Goal: Information Seeking & Learning: Stay updated

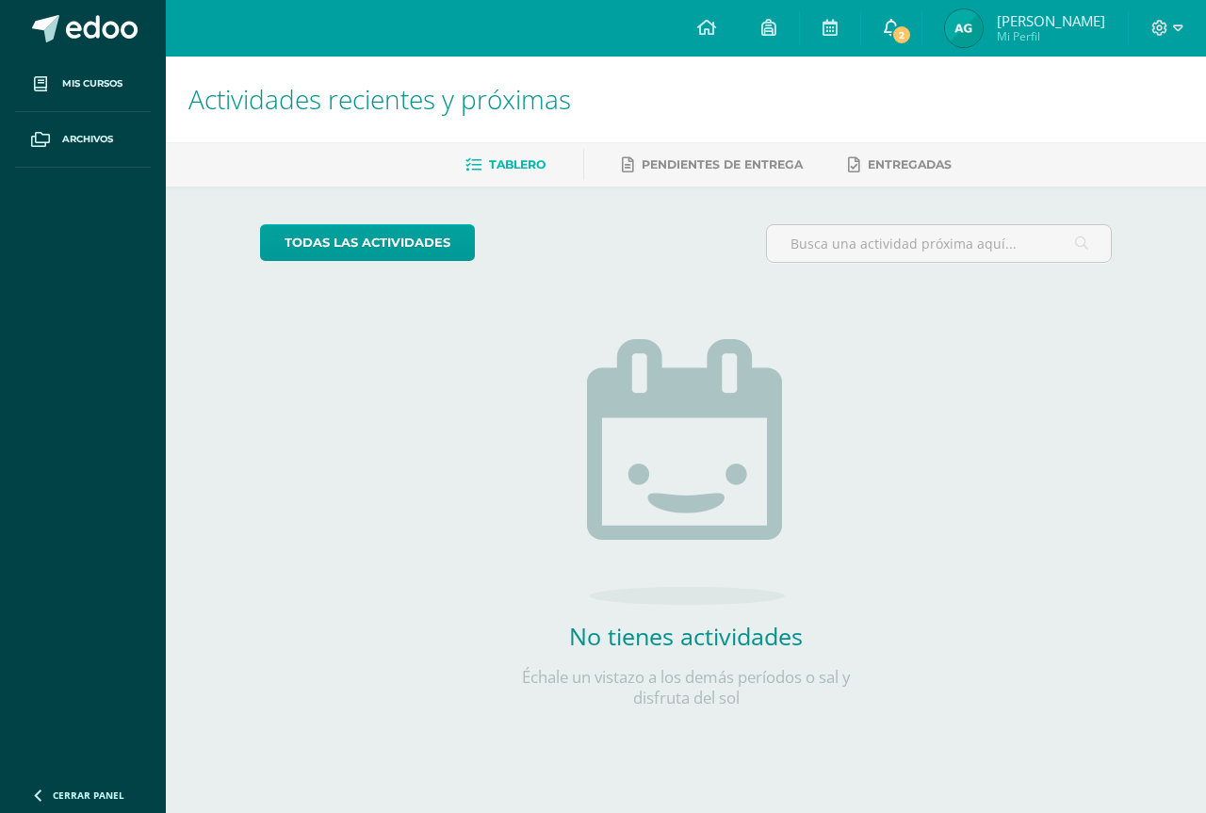
click at [898, 8] on link "2" at bounding box center [891, 28] width 60 height 57
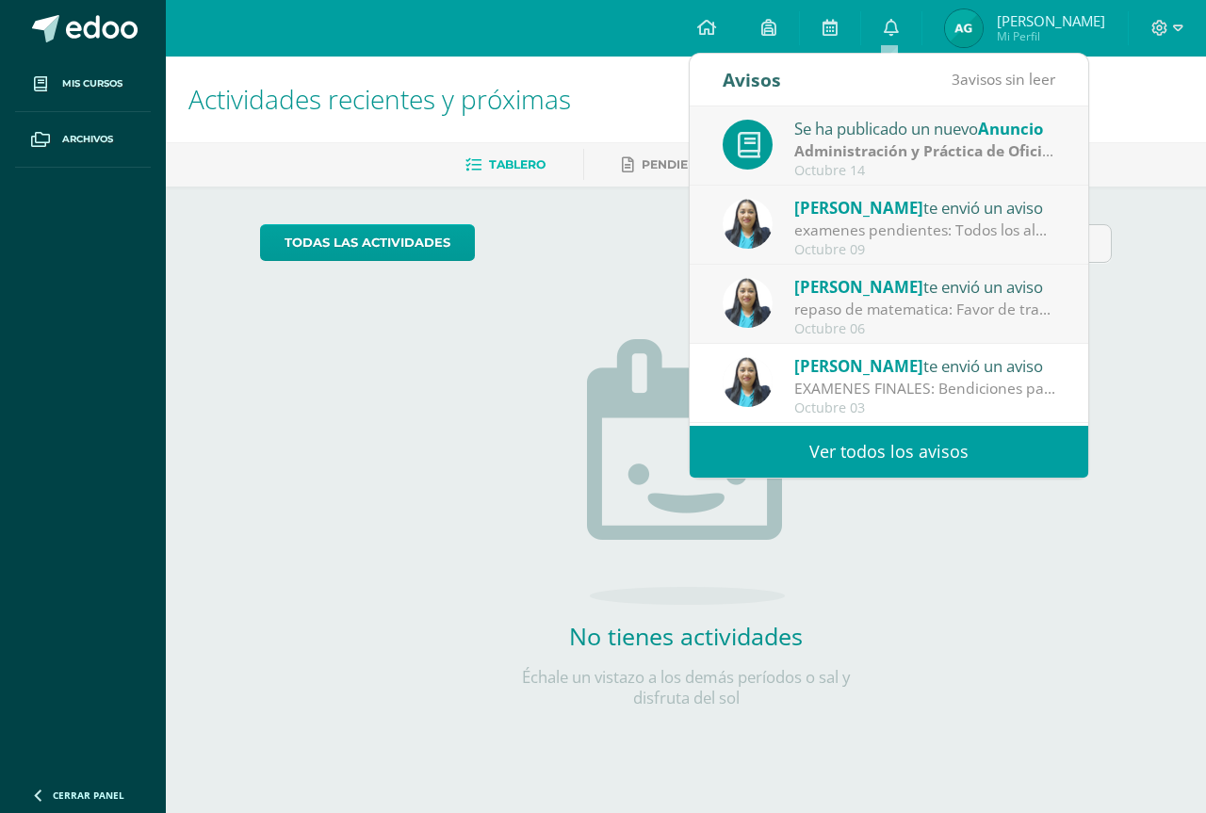
click at [912, 148] on strong "Administración y Práctica de Oficina" at bounding box center [927, 150] width 266 height 21
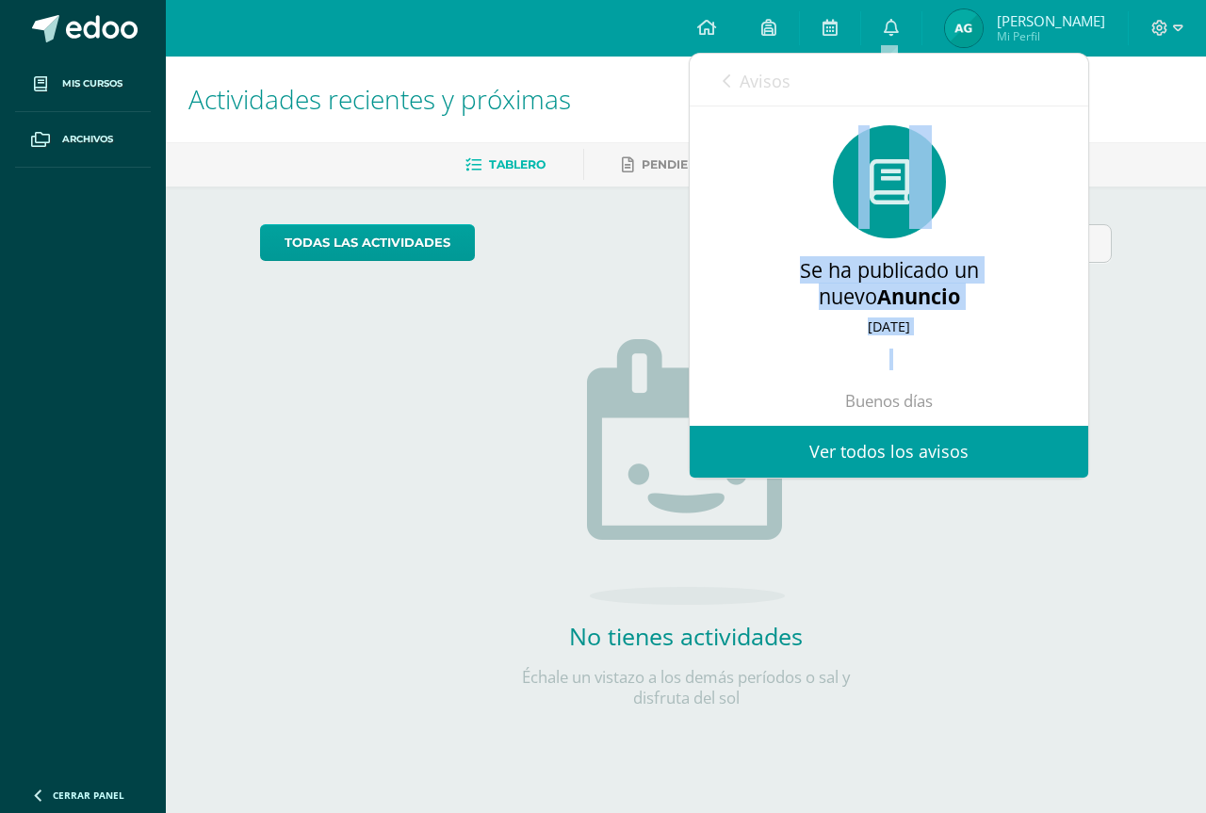
click at [865, 375] on div "Buenos días Se les recuerda que el proyecto de vida con la actividad de Hemerot…" at bounding box center [888, 475] width 323 height 251
click at [974, 350] on div "Buenos días Se les recuerda que el proyecto de vida con la actividad de Hemerot…" at bounding box center [888, 475] width 323 height 251
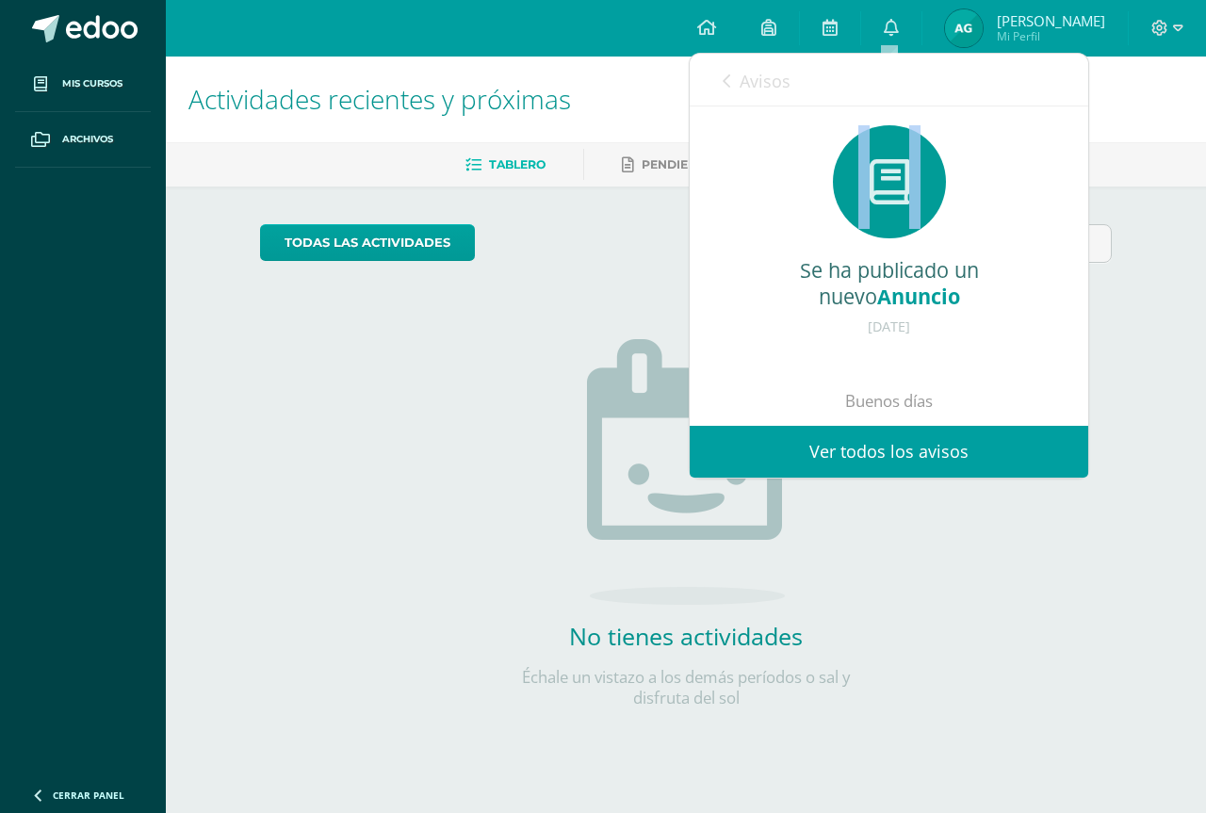
click at [1066, 222] on div "Se ha publicado un nuevo Anuncio 14 de Octubre de 2025 Buenos días Se les recue…" at bounding box center [889, 362] width 399 height 513
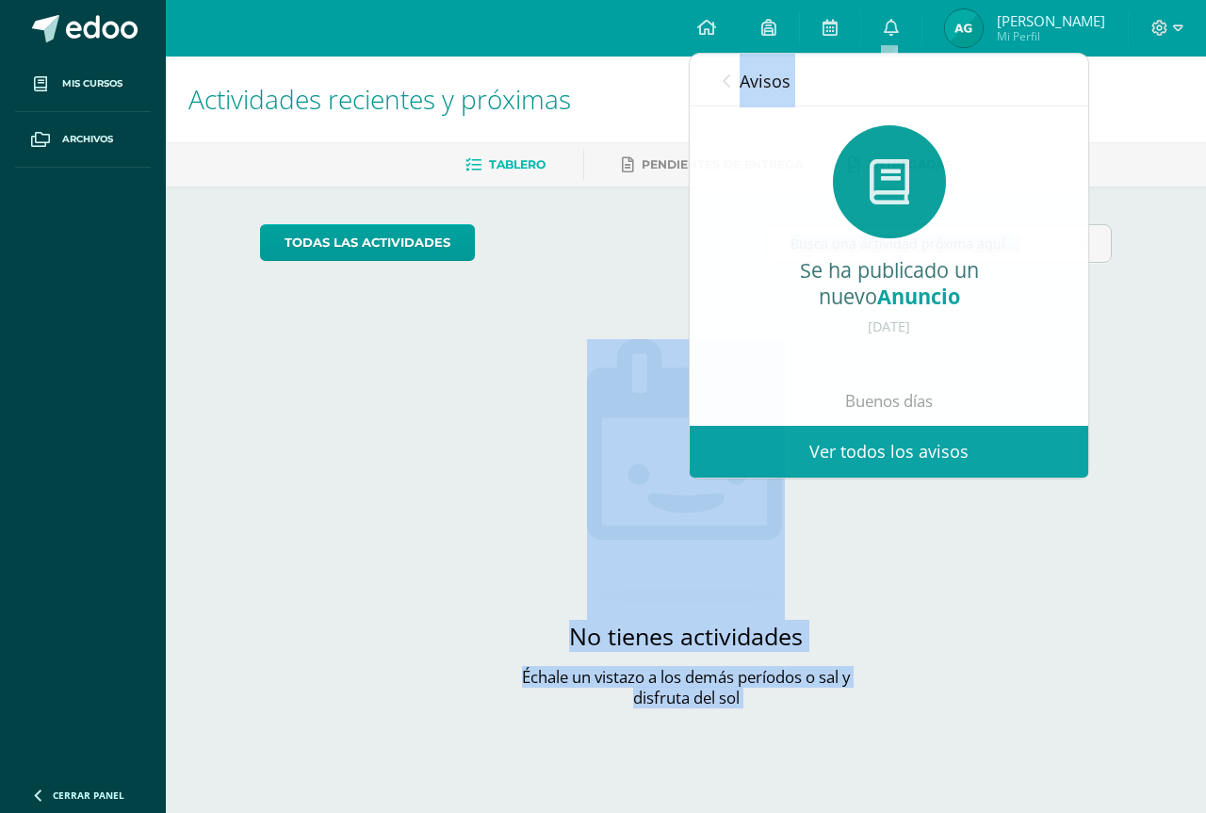
click at [1164, 211] on div "Actividades recientes y próximas Tablero Pendientes de entrega Entregadas todas…" at bounding box center [686, 412] width 1040 height 711
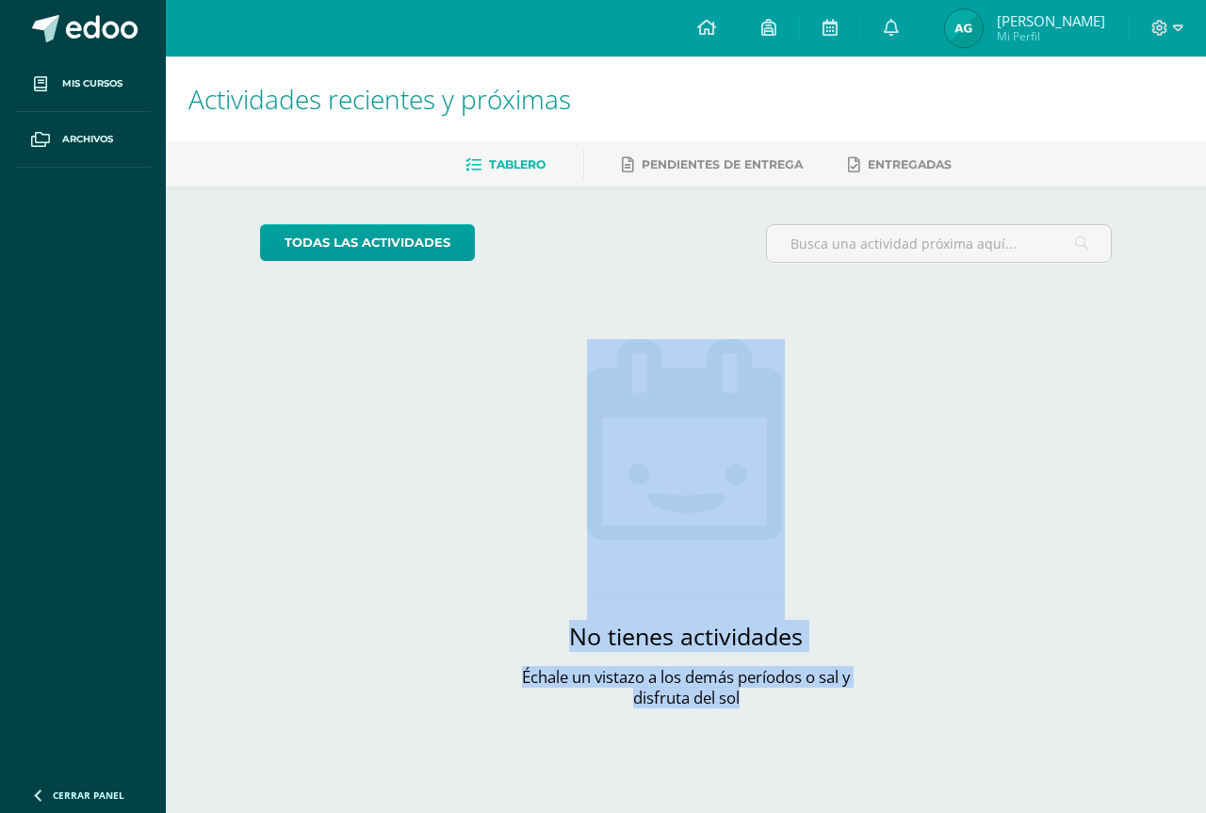
click at [1000, 514] on div "todas las Actividades No tienes actividades Échale un vistazo a los demás perío…" at bounding box center [686, 478] width 928 height 582
click at [870, 20] on link "0" at bounding box center [891, 28] width 60 height 57
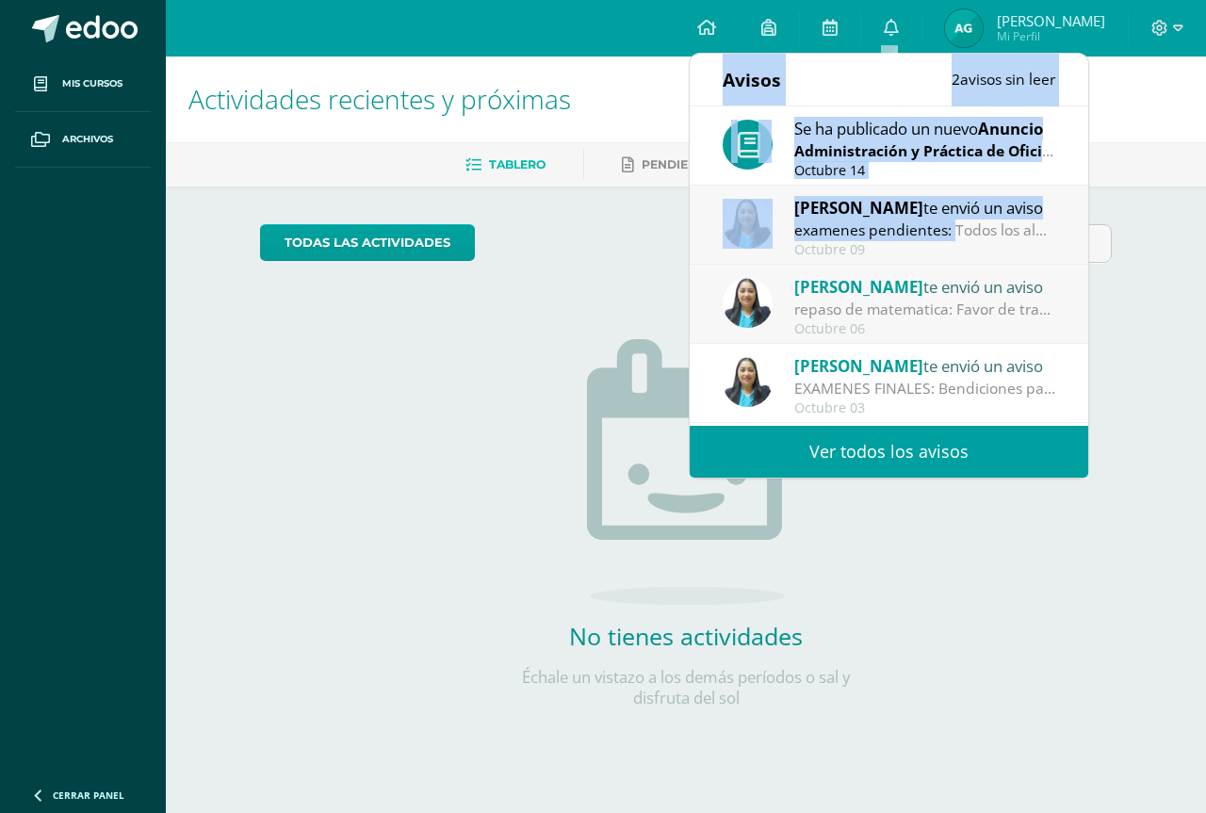
click at [909, 223] on div "examenes pendientes: Todos los alumnos que tienen exámenes pendientes, deben pr…" at bounding box center [925, 231] width 262 height 22
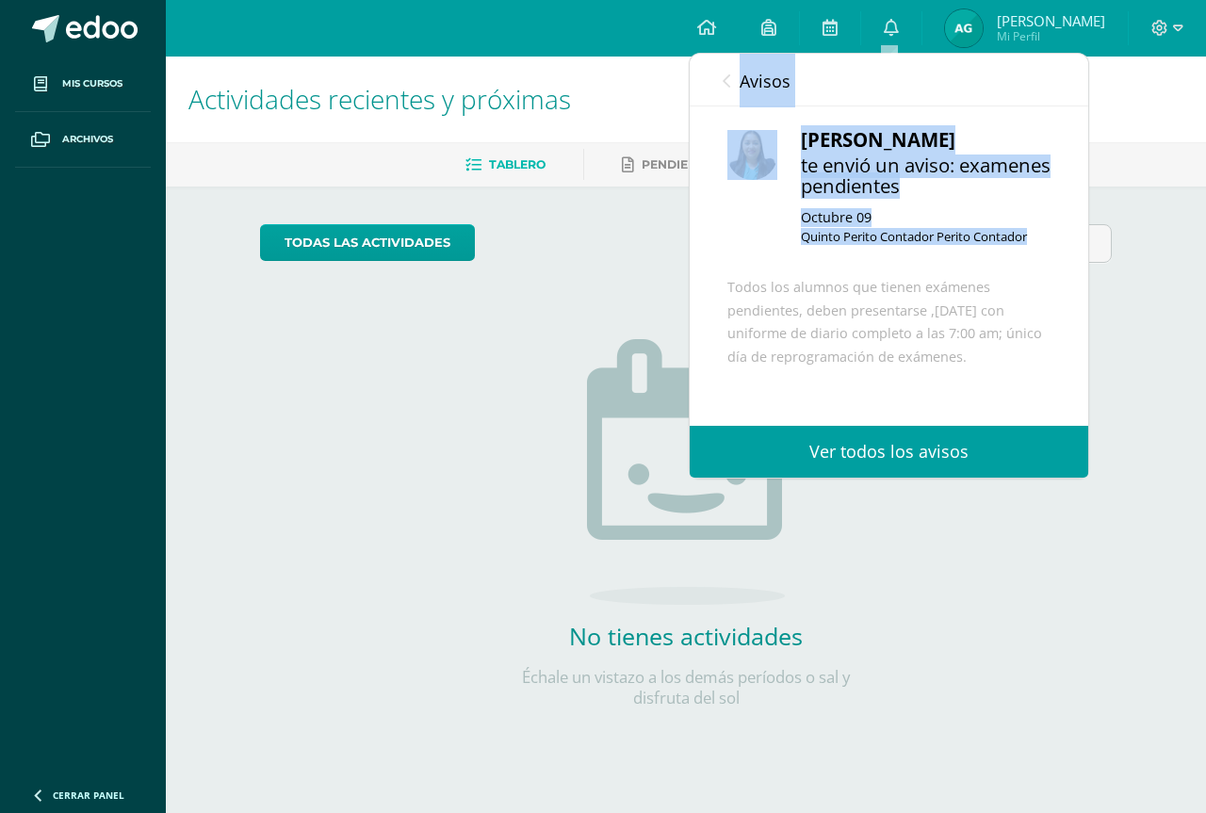
click at [929, 268] on div "Dina Cabrera te envió un aviso: examenes pendientes Octubre 09 Quinto Perito Co…" at bounding box center [889, 315] width 399 height 419
click at [702, 249] on div "Dina Cabrera te envió un aviso: examenes pendientes Octubre 09 Quinto Perito Co…" at bounding box center [889, 315] width 399 height 419
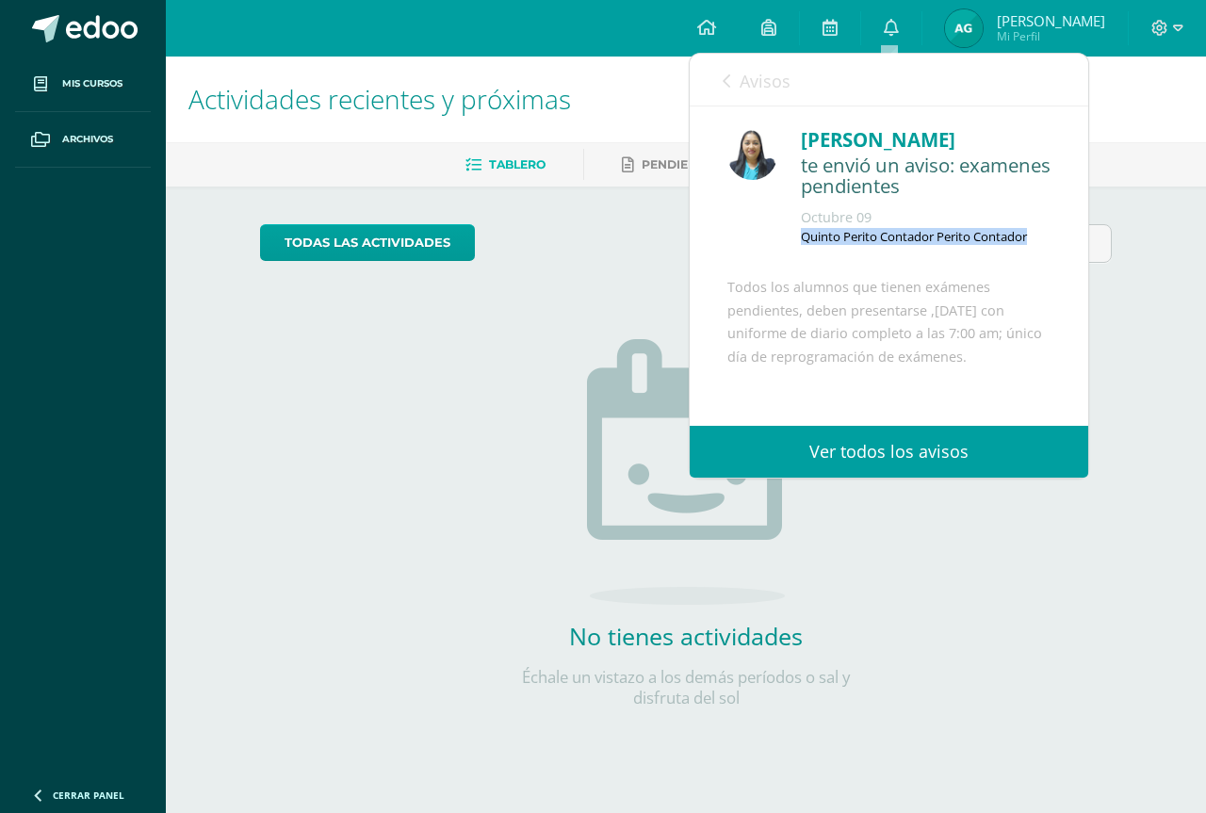
click at [702, 249] on div "Dina Cabrera te envió un aviso: examenes pendientes Octubre 09 Quinto Perito Co…" at bounding box center [889, 315] width 399 height 419
click at [1028, 363] on div "Todos los alumnos que tienen exámenes pendientes, deben presentarse ,[DATE] con…" at bounding box center [888, 391] width 323 height 231
click at [1056, 307] on div "Dina Cabrera te envió un aviso: examenes pendientes Octubre 09 Quinto Perito Co…" at bounding box center [889, 315] width 399 height 419
click at [1062, 260] on div "Dina Cabrera te envió un aviso: examenes pendientes Octubre 09 Quinto Perito Co…" at bounding box center [889, 315] width 399 height 419
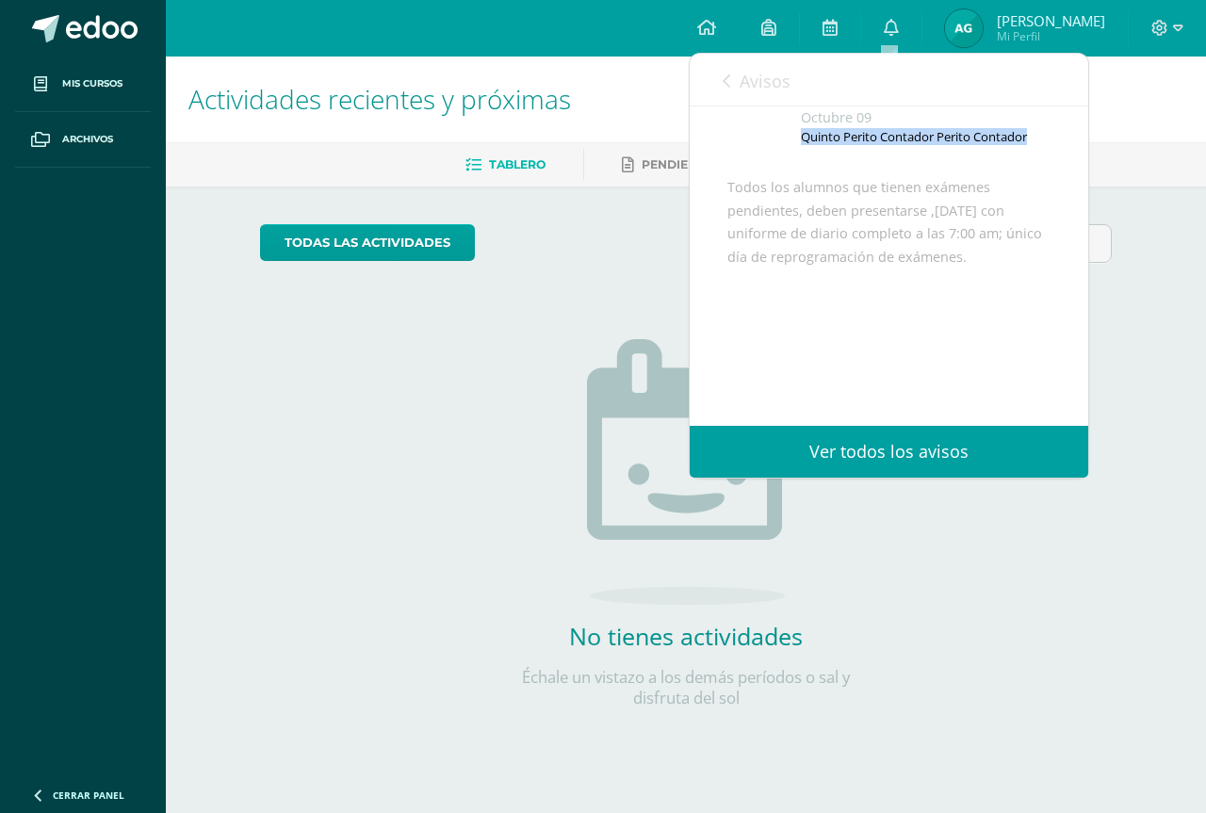
scroll to position [146, 0]
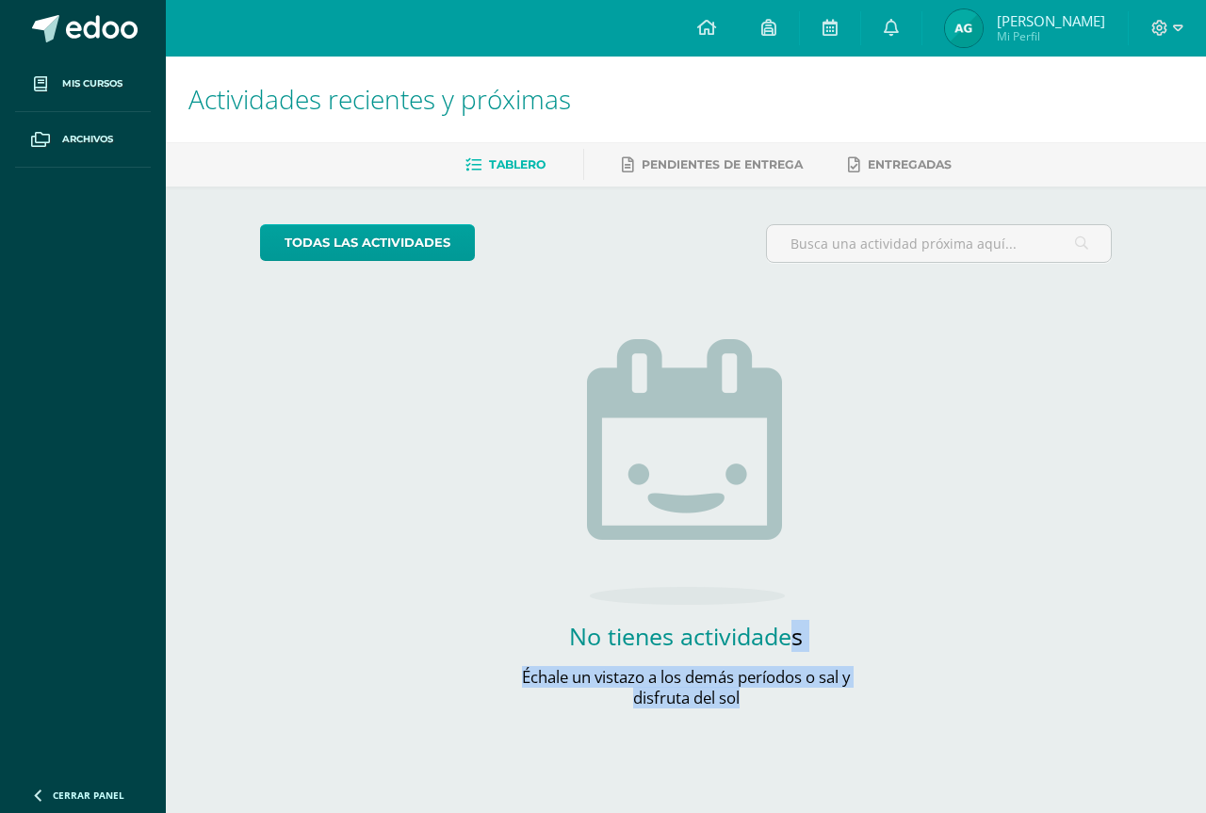
click at [967, 633] on div "todas las Actividades No tienes actividades Échale un vistazo a los demás perío…" at bounding box center [686, 478] width 928 height 582
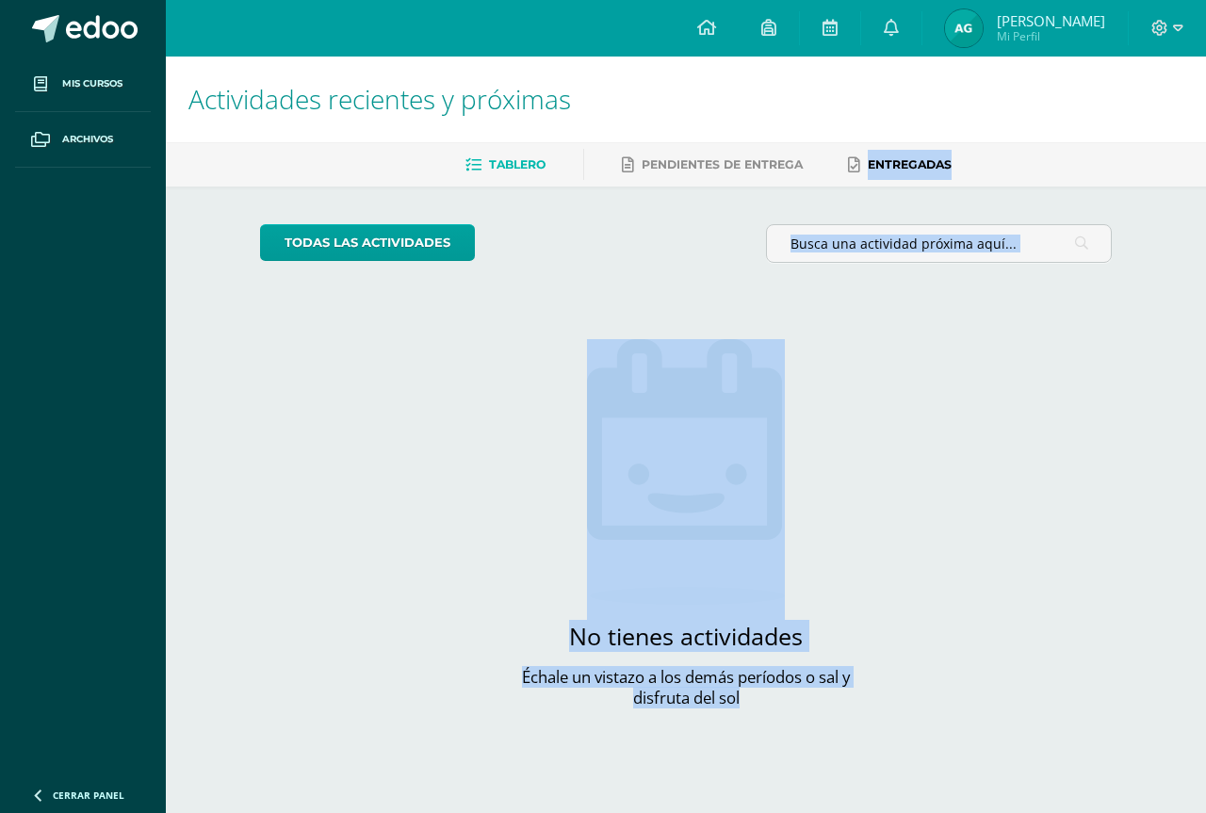
click at [970, 186] on div "Tablero Pendientes de entrega Entregadas" at bounding box center [708, 164] width 1085 height 44
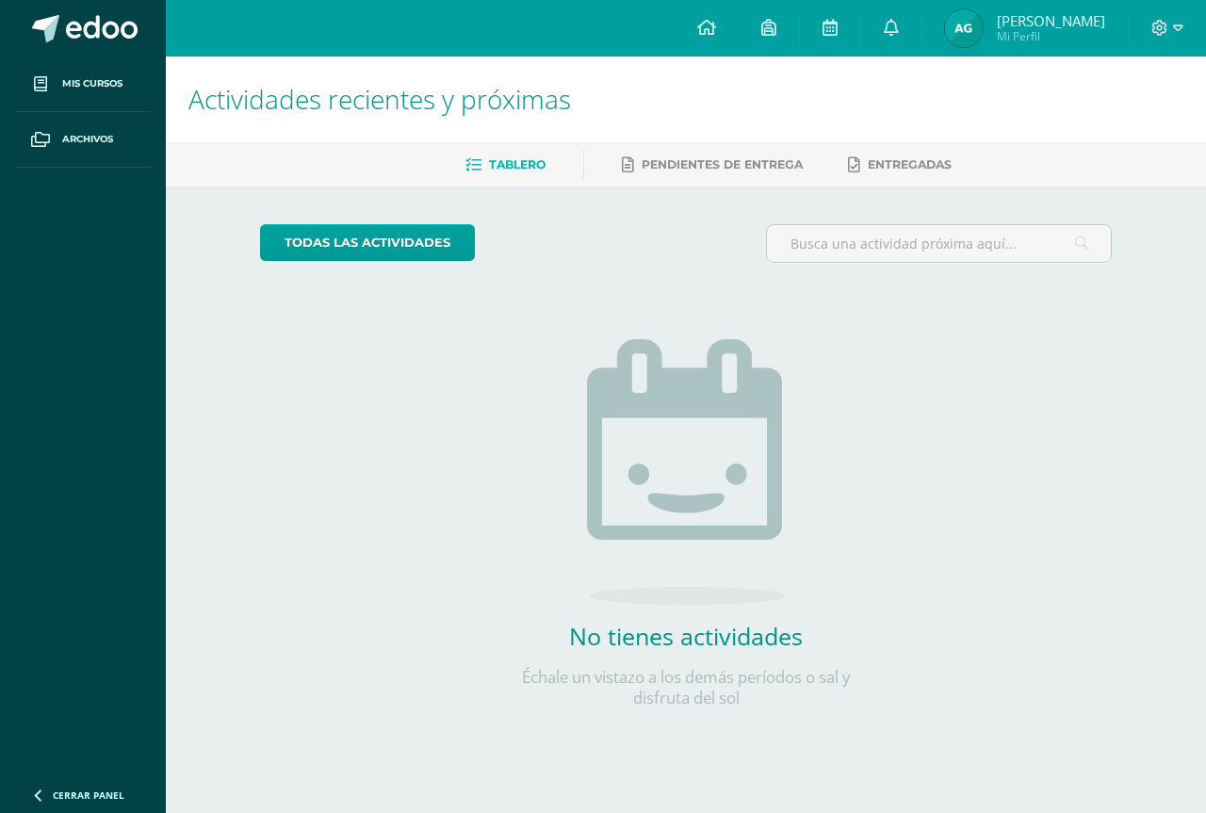
click at [683, 620] on h2 "No tienes actividades" at bounding box center [685, 636] width 377 height 32
click at [869, 35] on link at bounding box center [891, 28] width 60 height 57
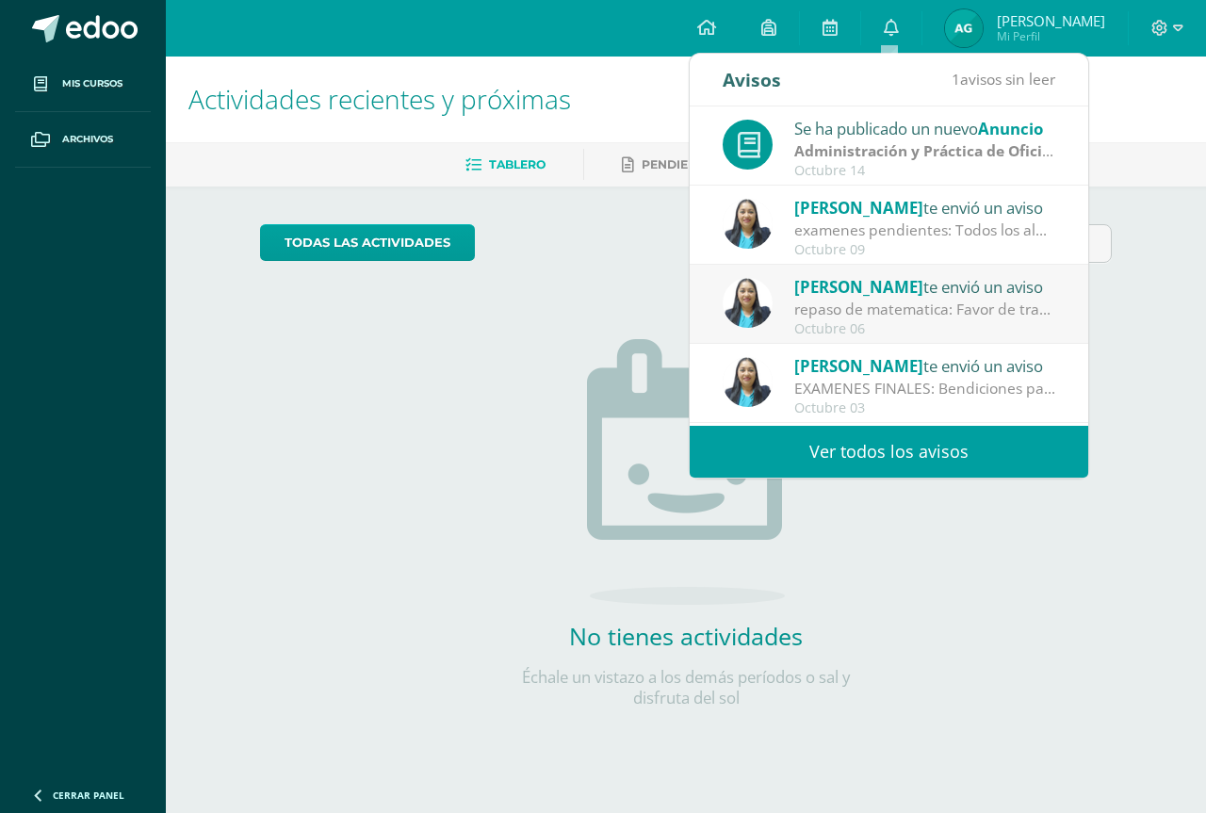
click at [856, 318] on div "repaso de matematica: Favor de traer su material de matemática, realizarán un r…" at bounding box center [925, 310] width 262 height 22
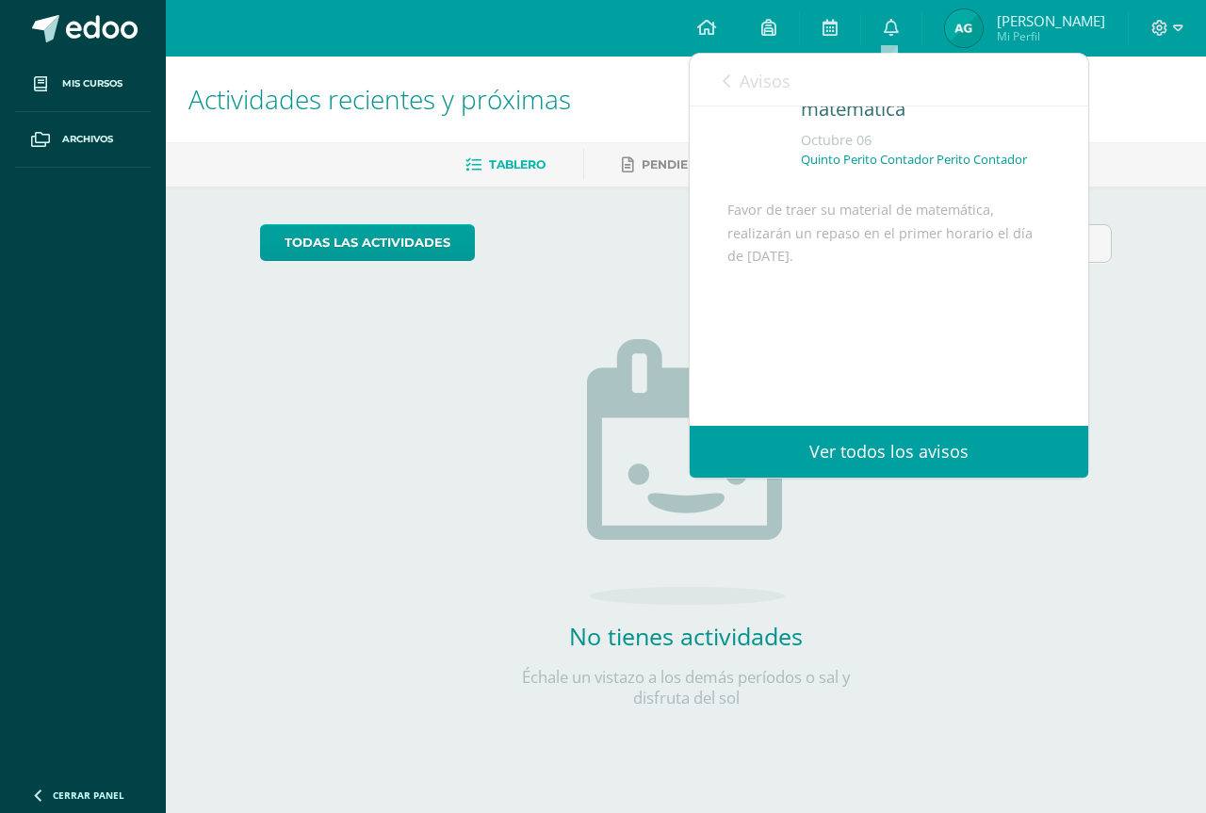
scroll to position [123, 0]
click at [724, 69] on link "Avisos" at bounding box center [757, 81] width 68 height 54
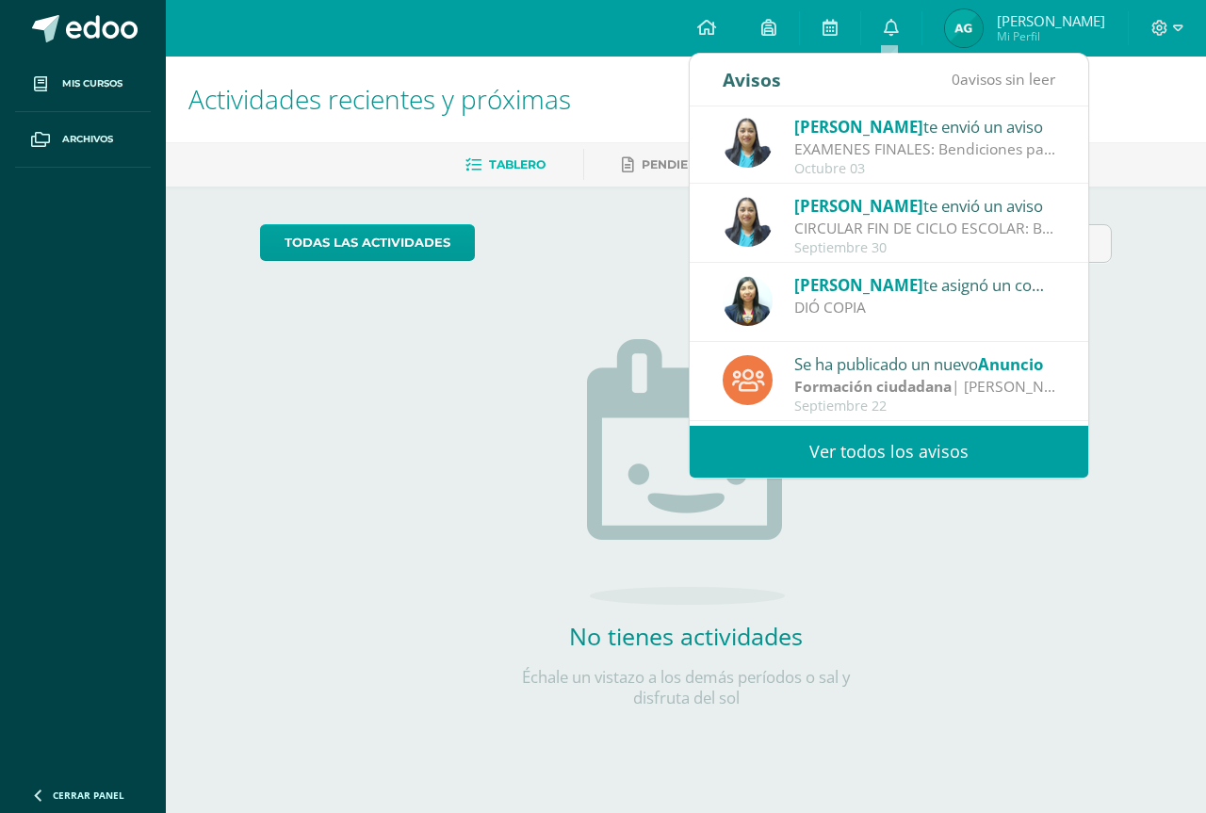
scroll to position [314, 0]
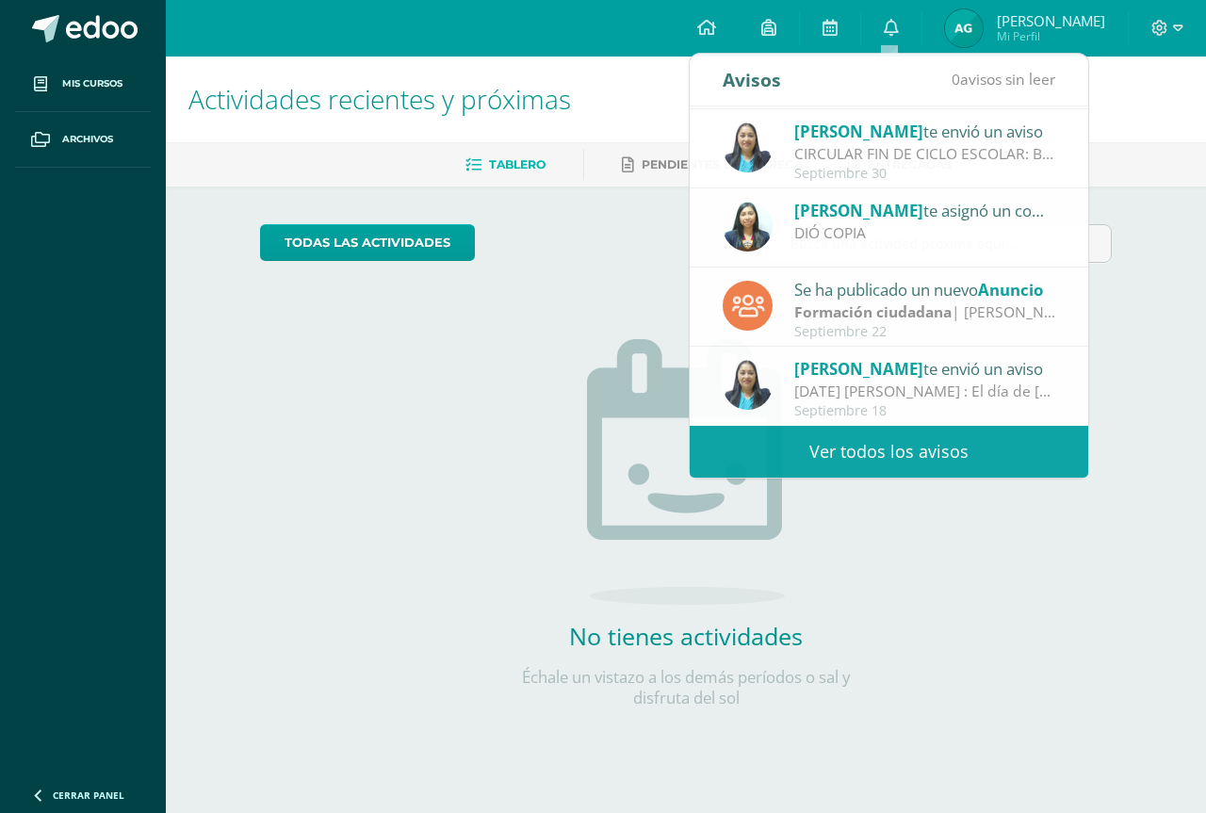
click at [642, 295] on div "No tienes actividades Échale un vistazo a los demás períodos o sal y disfruta d…" at bounding box center [685, 493] width 377 height 431
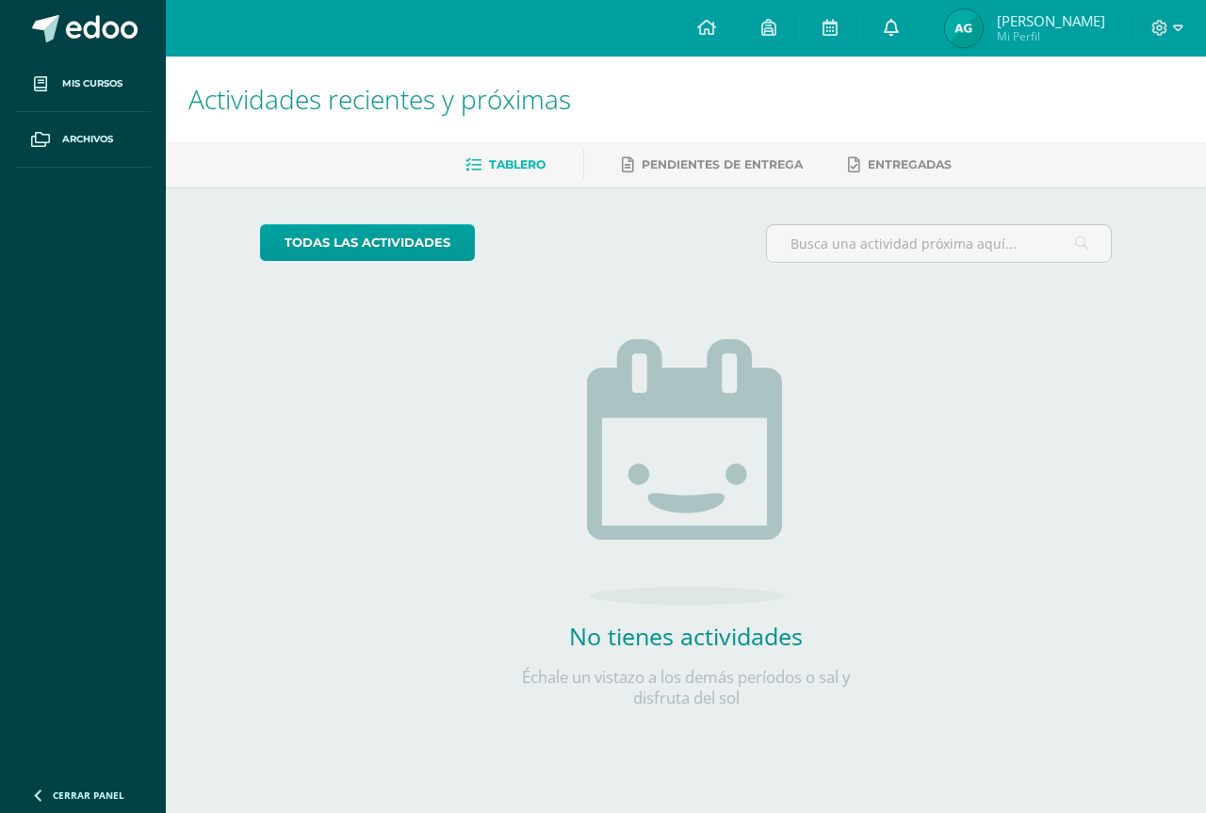
click at [874, 29] on link at bounding box center [891, 28] width 60 height 57
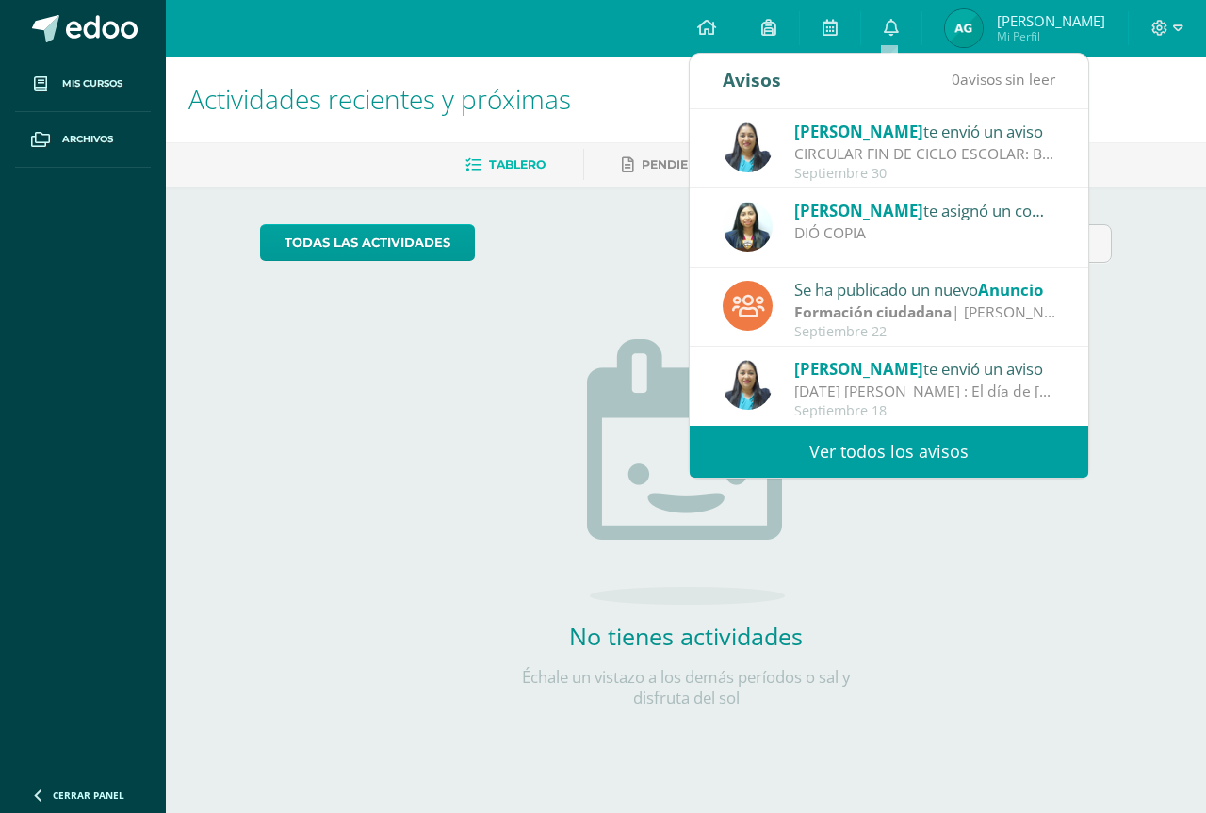
click at [871, 364] on span "[PERSON_NAME]" at bounding box center [858, 369] width 129 height 22
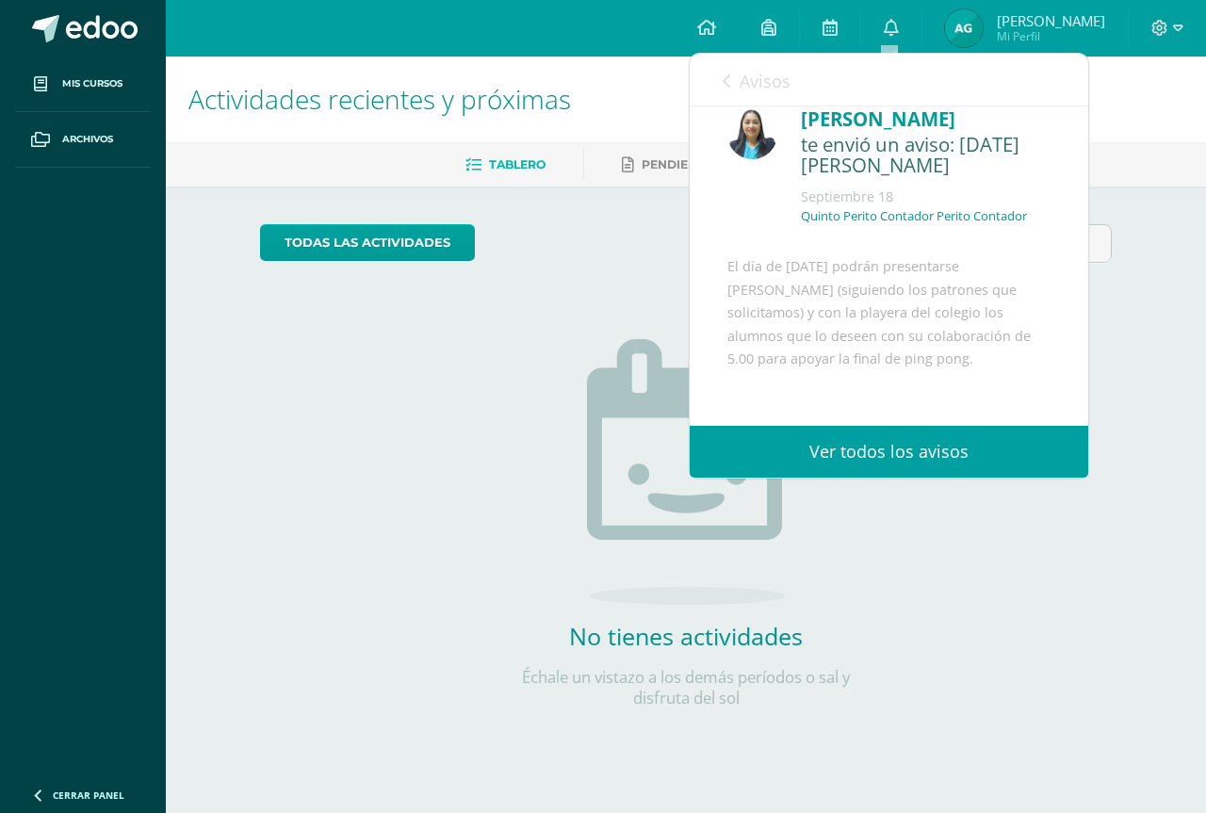
scroll to position [0, 0]
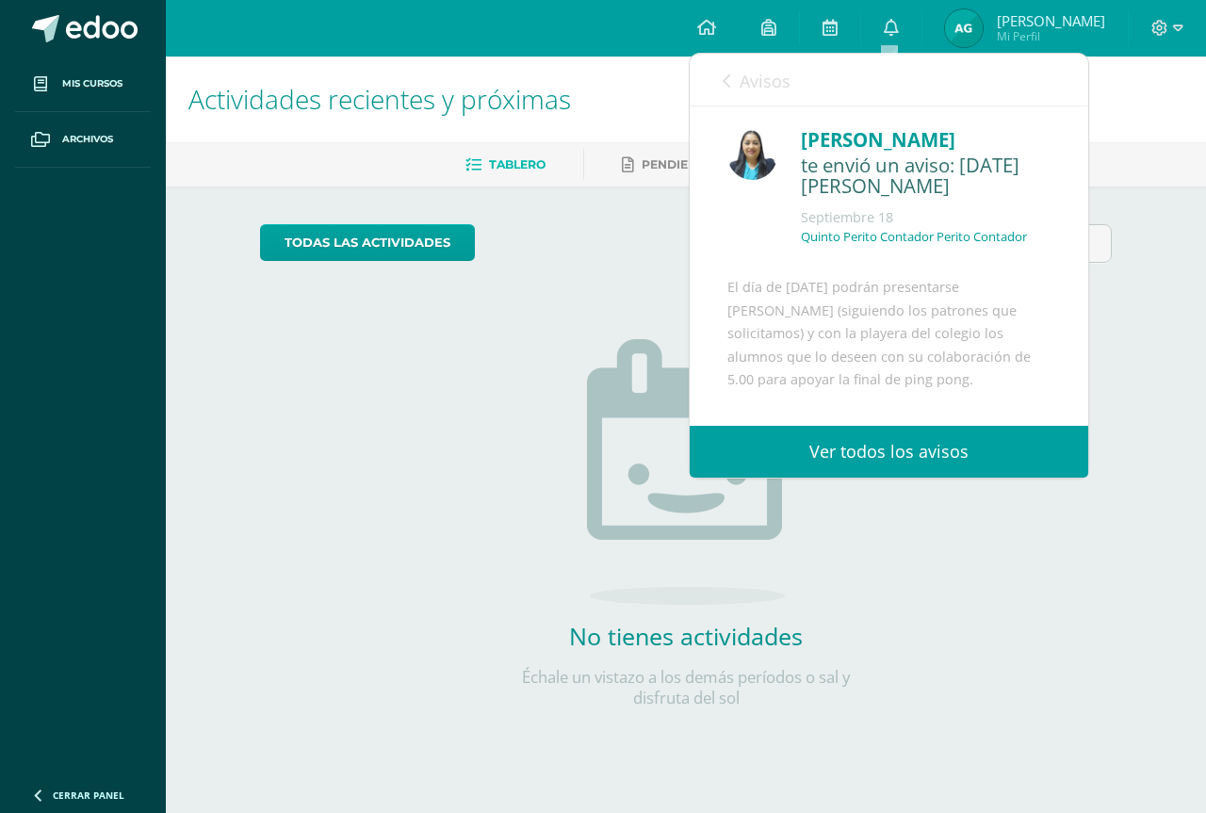
click at [518, 409] on div "No tienes actividades Échale un vistazo a los demás períodos o sal y disfruta d…" at bounding box center [685, 493] width 377 height 431
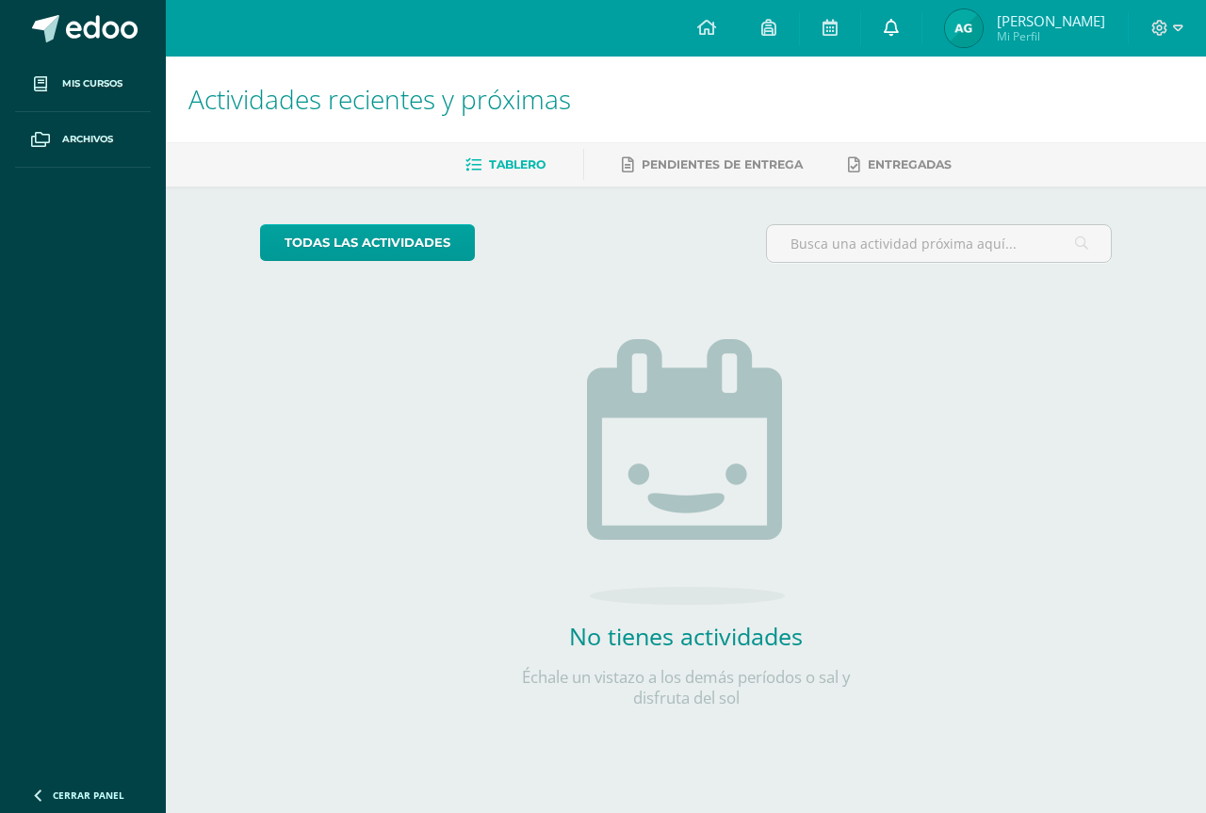
click at [875, 36] on link at bounding box center [891, 28] width 60 height 57
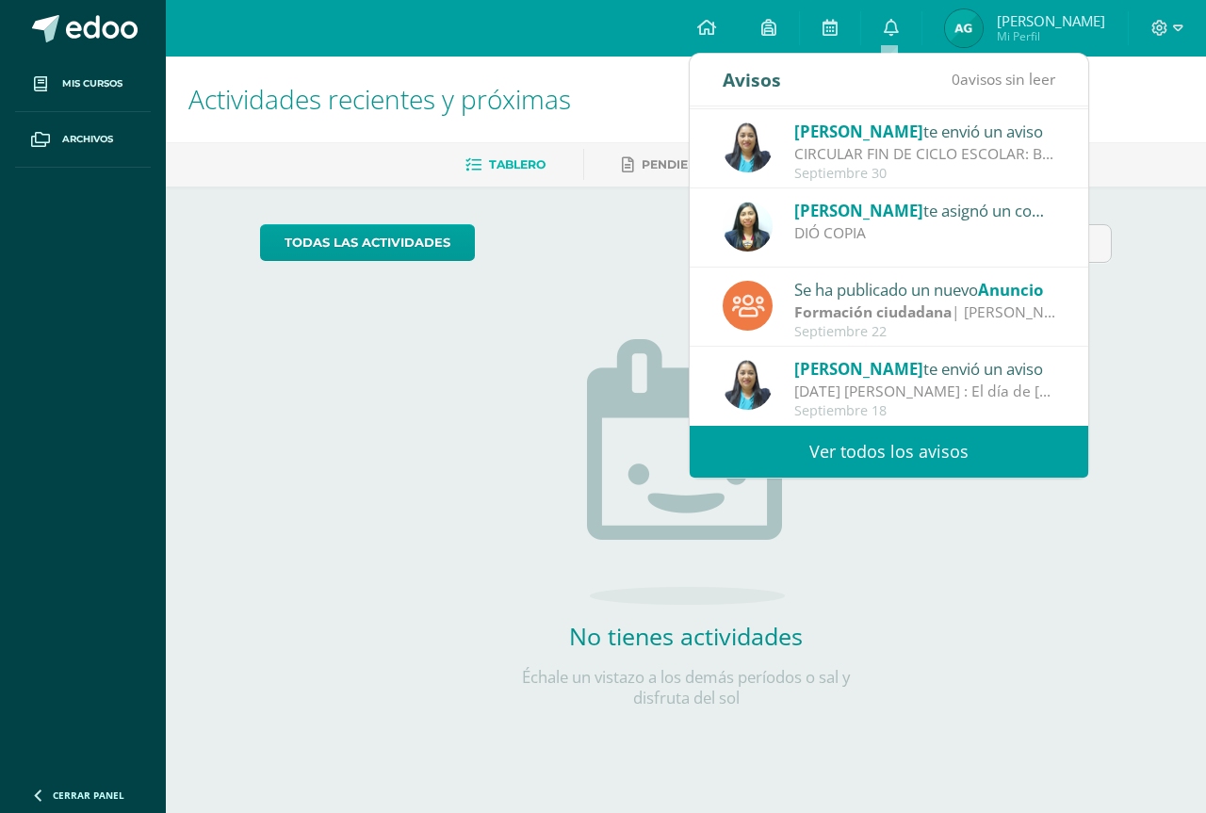
click at [855, 250] on div "Ana González te asignó un comentario en 'HOJA DE TRABAJO' para 'Matemática Preu…" at bounding box center [889, 227] width 399 height 79
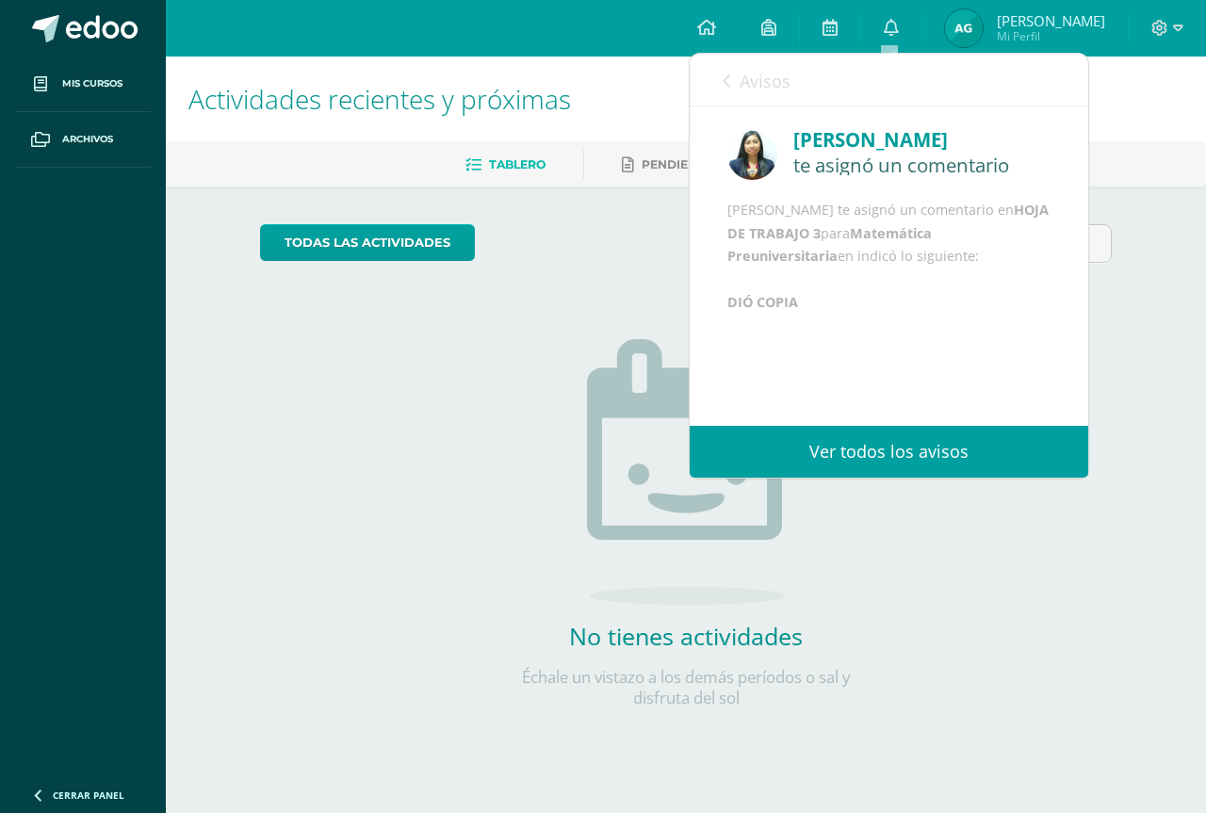
click at [534, 418] on div "No tienes actividades Échale un vistazo a los demás períodos o sal y disfruta d…" at bounding box center [685, 493] width 377 height 431
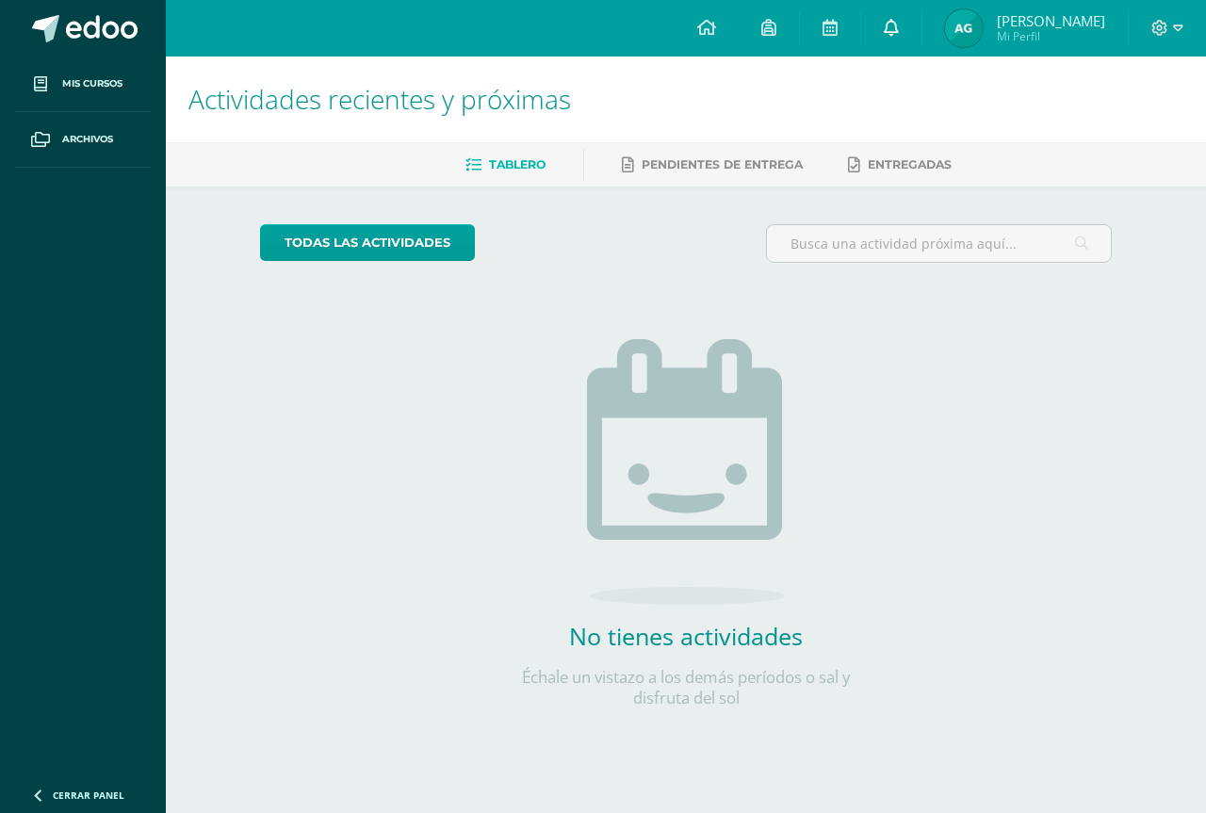
click at [897, 29] on link at bounding box center [891, 28] width 60 height 57
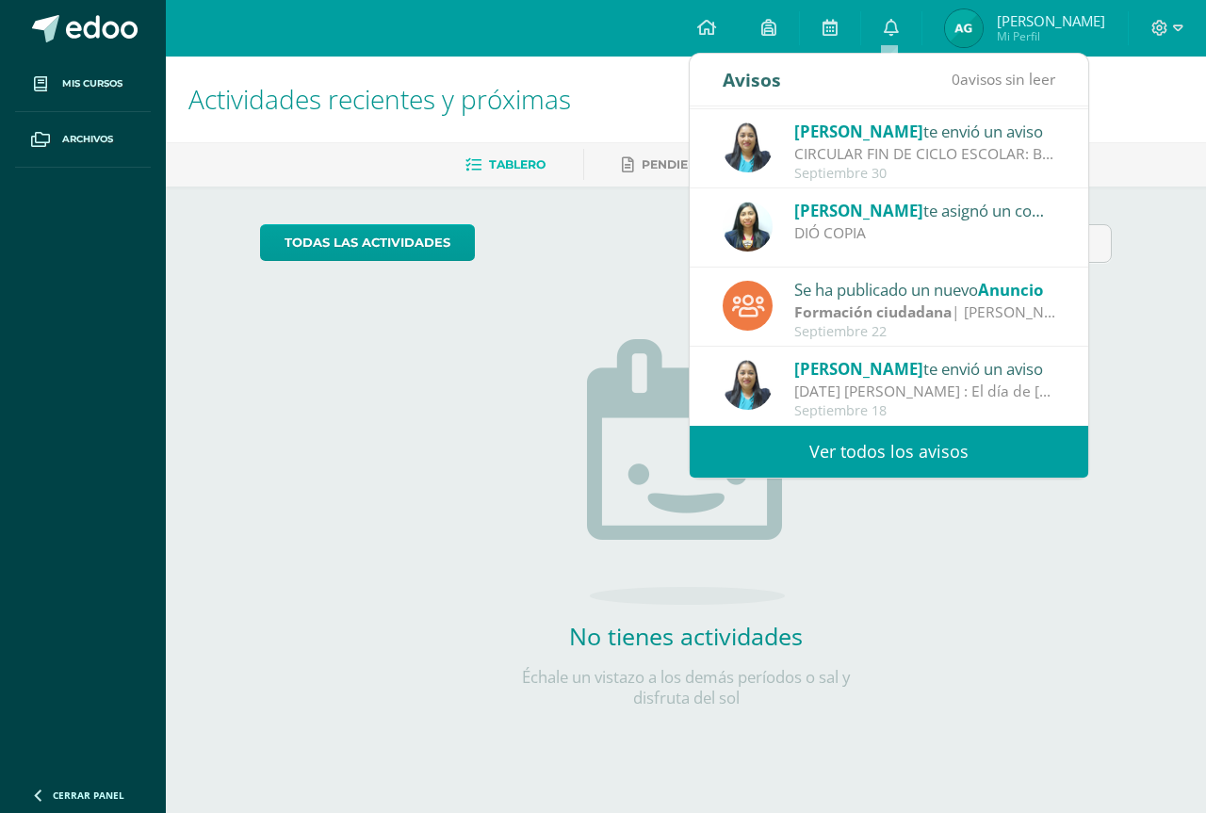
click at [864, 445] on link "Ver todos los avisos" at bounding box center [889, 452] width 399 height 52
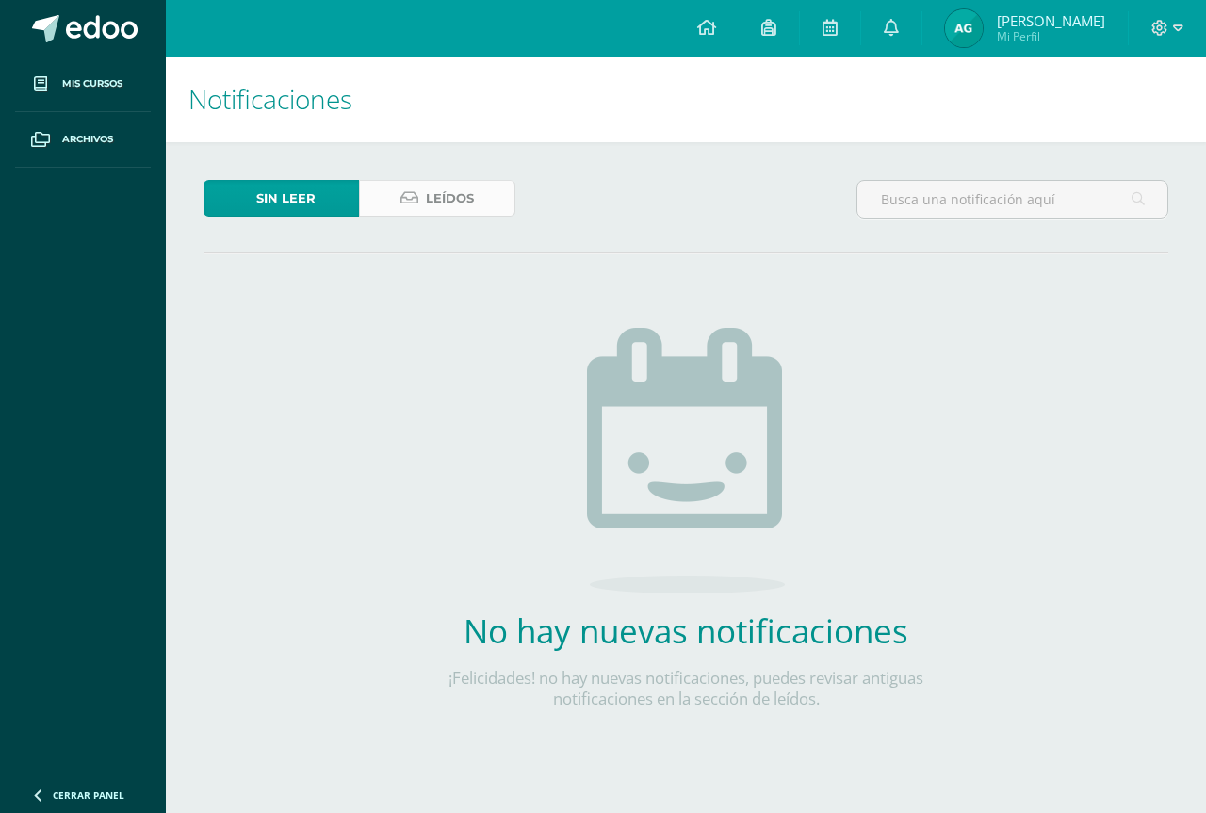
click at [460, 205] on span "Leídos" at bounding box center [450, 198] width 48 height 35
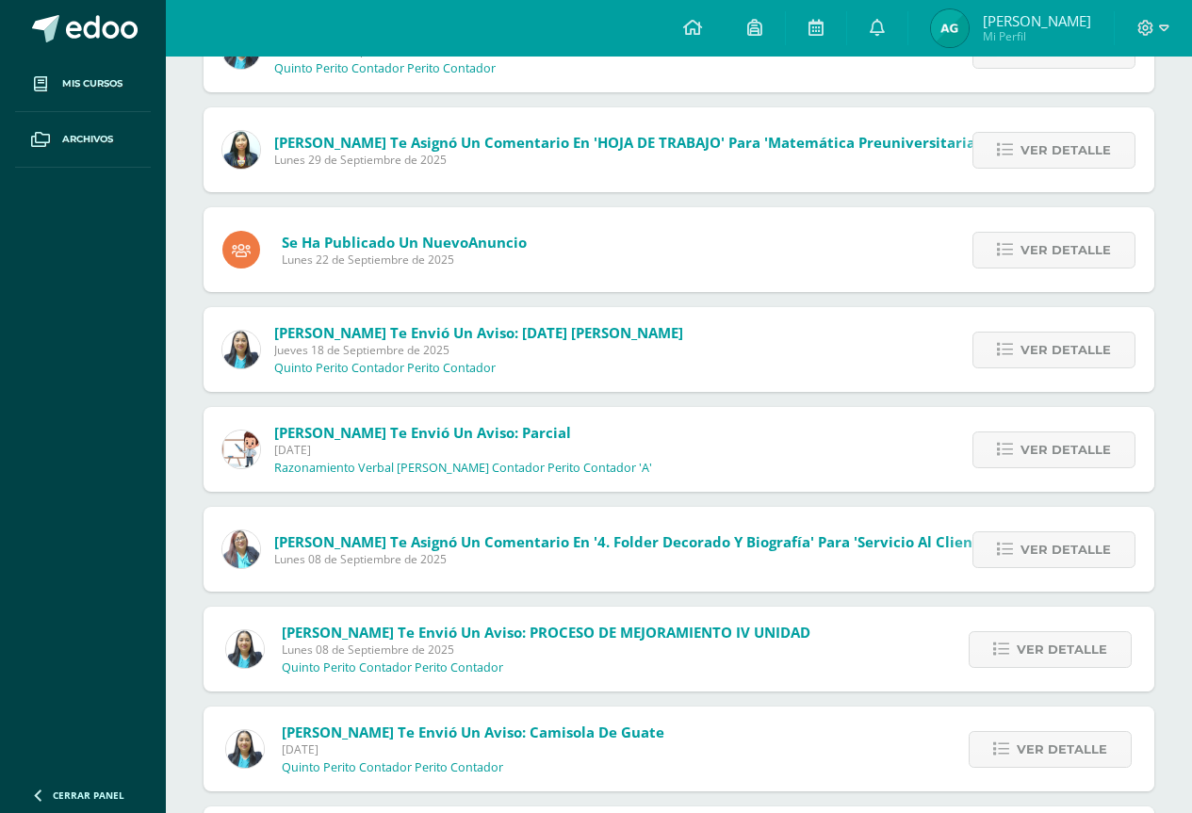
scroll to position [399, 0]
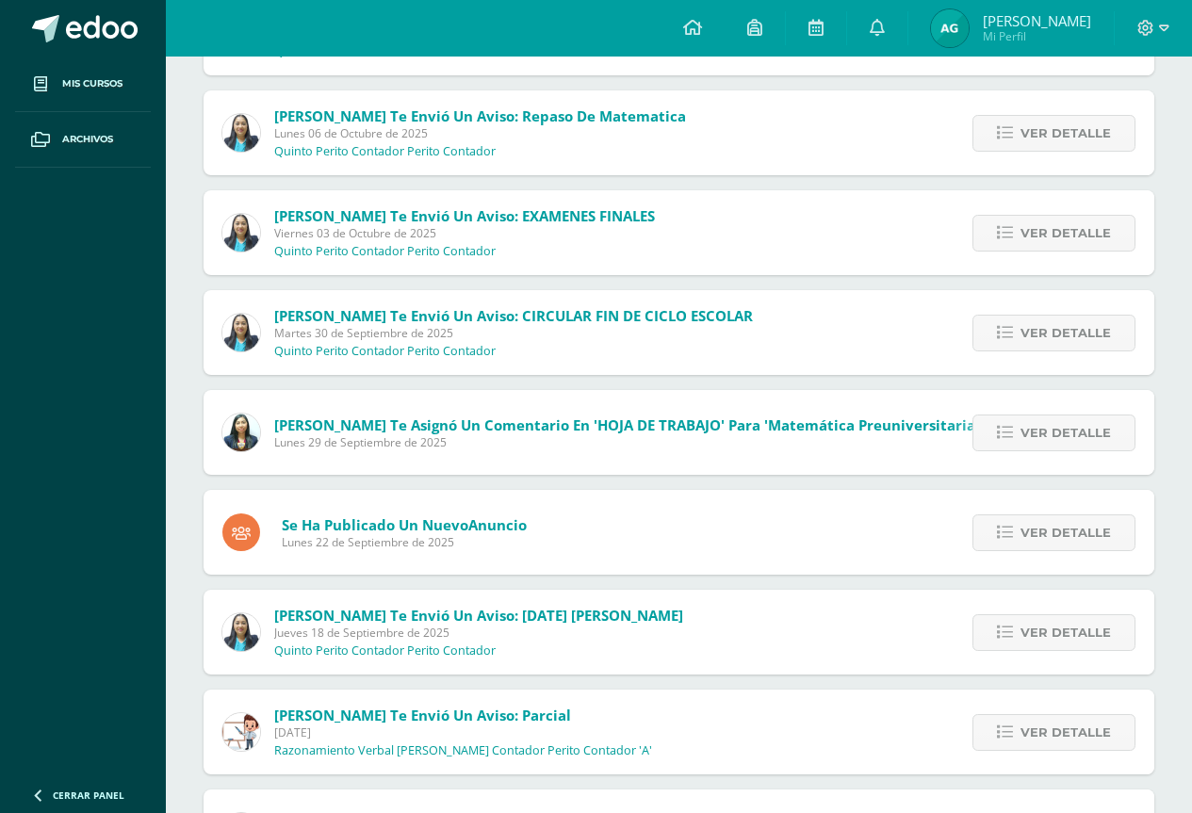
click at [1040, 313] on div "Ver detalle" at bounding box center [1049, 332] width 210 height 85
click at [1034, 336] on span "Ver detalle" at bounding box center [1065, 333] width 90 height 35
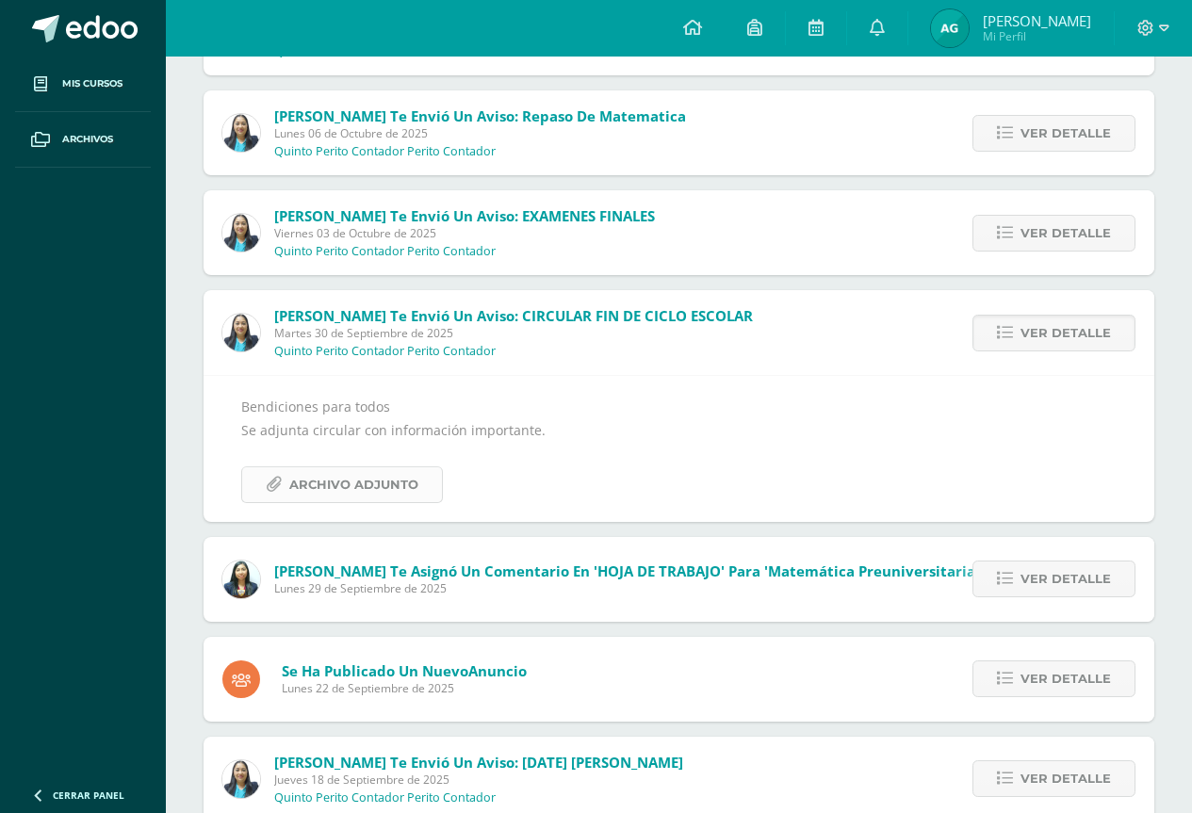
click at [368, 475] on span "Archivo Adjunto" at bounding box center [353, 484] width 129 height 35
